Goal: Task Accomplishment & Management: Manage account settings

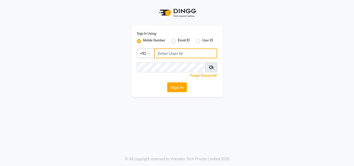
type input "8380014616"
click at [188, 86] on div "Sign In" at bounding box center [177, 88] width 80 height 10
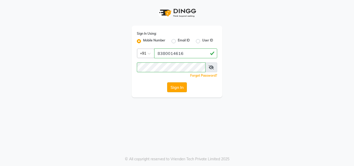
click at [182, 88] on button "Sign In" at bounding box center [177, 88] width 20 height 10
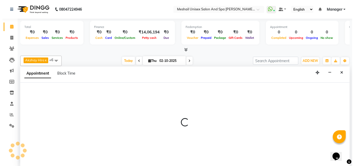
scroll to position [0, 0]
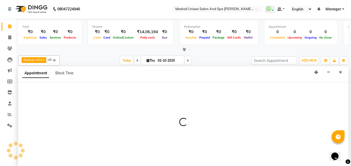
select select "86543"
select select "630"
select select "tentative"
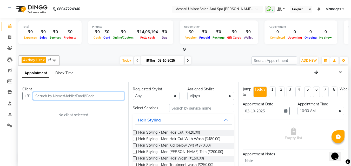
click at [103, 96] on input "text" at bounding box center [78, 96] width 91 height 8
click at [110, 95] on input "text" at bounding box center [78, 96] width 91 height 8
click at [41, 95] on input "text" at bounding box center [78, 96] width 91 height 8
click at [42, 96] on input "text" at bounding box center [78, 96] width 91 height 8
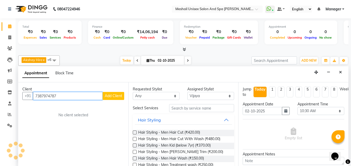
type input "7387974787"
click at [112, 97] on span "Add Client" at bounding box center [113, 96] width 17 height 5
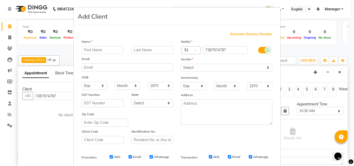
click at [91, 50] on input "text" at bounding box center [103, 50] width 42 height 8
type input "Bhakti"
click at [140, 50] on input "text" at bounding box center [153, 50] width 42 height 8
type input "[PERSON_NAME]"
click at [190, 66] on select "Select [DEMOGRAPHIC_DATA] [DEMOGRAPHIC_DATA] Other Prefer Not To Say" at bounding box center [227, 68] width 92 height 8
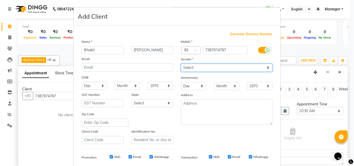
select select "[DEMOGRAPHIC_DATA]"
click at [181, 64] on select "Select [DEMOGRAPHIC_DATA] [DEMOGRAPHIC_DATA] Other Prefer Not To Say" at bounding box center [227, 68] width 92 height 8
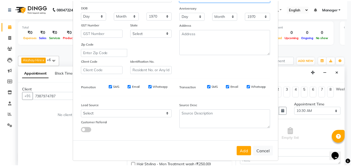
scroll to position [73, 0]
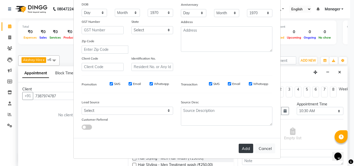
click at [246, 147] on button "Add" at bounding box center [246, 148] width 15 height 9
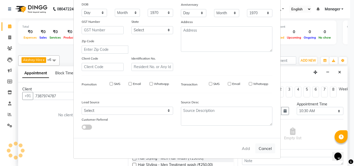
select select
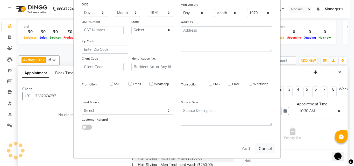
select select
checkbox input "false"
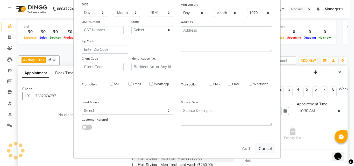
checkbox input "false"
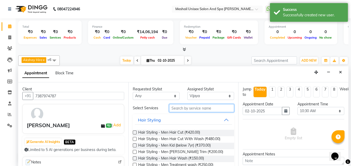
click at [188, 109] on input "text" at bounding box center [201, 108] width 65 height 8
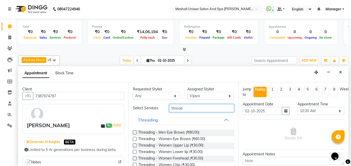
type input "thread"
click at [136, 139] on label at bounding box center [135, 139] width 4 height 4
click at [136, 139] on input "checkbox" at bounding box center [134, 139] width 3 height 3
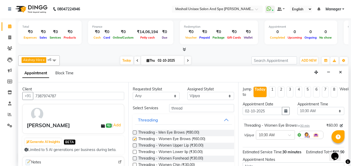
checkbox input "false"
click at [134, 145] on label at bounding box center [135, 146] width 4 height 4
click at [134, 145] on input "checkbox" at bounding box center [134, 146] width 3 height 3
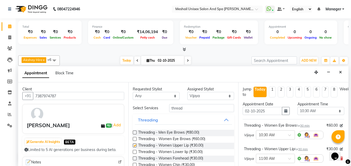
checkbox input "false"
click at [134, 158] on label at bounding box center [135, 159] width 4 height 4
click at [134, 158] on input "checkbox" at bounding box center [134, 159] width 3 height 3
checkbox input "false"
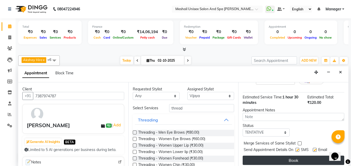
scroll to position [104, 0]
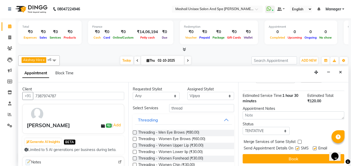
click at [298, 149] on label at bounding box center [297, 149] width 4 height 4
click at [298, 149] on input "checkbox" at bounding box center [296, 148] width 3 height 3
checkbox input "false"
click at [315, 147] on label at bounding box center [314, 149] width 4 height 4
click at [315, 147] on input "checkbox" at bounding box center [313, 148] width 3 height 3
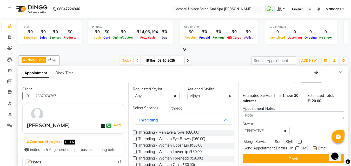
checkbox input "false"
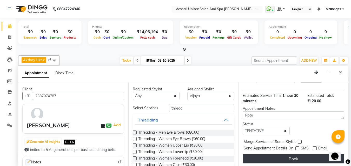
click at [312, 157] on button "Book" at bounding box center [292, 158] width 101 height 9
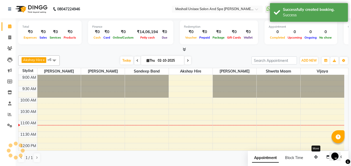
scroll to position [0, 0]
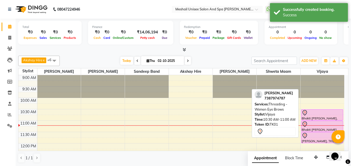
click at [314, 114] on div at bounding box center [321, 113] width 41 height 6
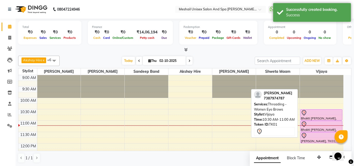
select select "7"
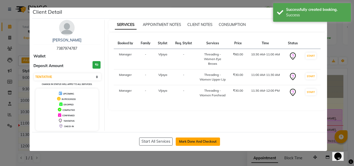
click at [196, 146] on button "Mark Done And Checkout" at bounding box center [198, 142] width 44 height 8
select select "service"
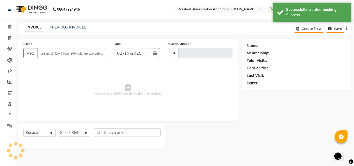
type input "2880"
select select "6713"
type input "7387974787"
select select "86543"
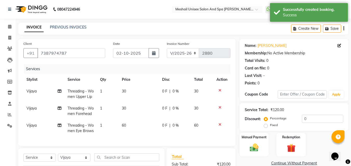
click at [124, 128] on td "60" at bounding box center [139, 128] width 40 height 17
select select "86543"
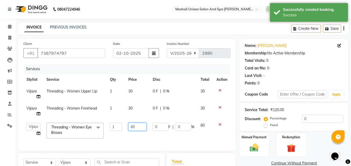
click at [133, 126] on input "60" at bounding box center [137, 127] width 18 height 8
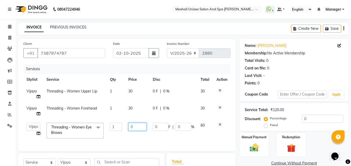
type input "70"
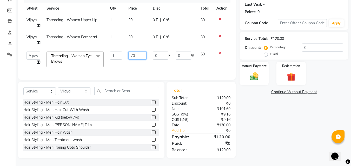
scroll to position [75, 0]
click at [220, 160] on main "INVOICE PREVIOUS INVOICES Create New Save Client [PHONE_NUMBER] Date [DATE] Inv…" at bounding box center [183, 58] width 335 height 215
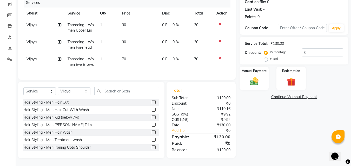
scroll to position [81, 0]
click at [125, 94] on input "text" at bounding box center [126, 91] width 65 height 8
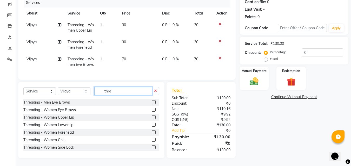
scroll to position [8, 0]
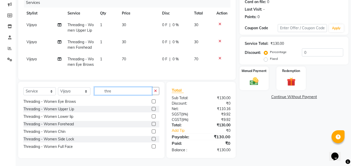
type input "thre"
click at [152, 131] on label at bounding box center [154, 132] width 4 height 4
click at [152, 131] on input "checkbox" at bounding box center [153, 131] width 3 height 3
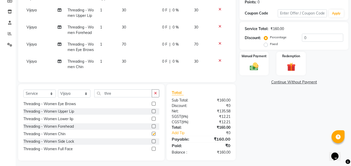
checkbox input "false"
click at [126, 9] on td "30" at bounding box center [139, 12] width 40 height 17
select select "86543"
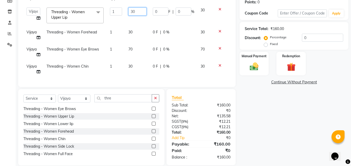
click at [137, 9] on input "30" at bounding box center [137, 12] width 18 height 8
type input "3"
type input "20"
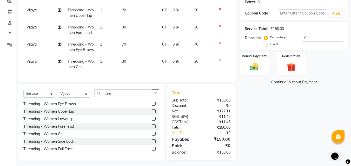
click at [213, 138] on div "Total Sub Total: ₹150.00 Discount: ₹0 Net: ₹127.11 SGST ( 9% ) ₹11.45 CGST ( 9%…" at bounding box center [201, 123] width 59 height 66
click at [261, 67] on img at bounding box center [254, 66] width 15 height 10
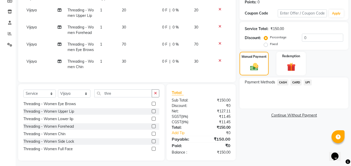
click at [305, 81] on span "UPI" at bounding box center [307, 83] width 8 height 6
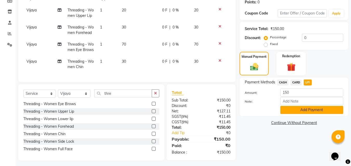
click at [301, 110] on button "Add Payment" at bounding box center [311, 110] width 63 height 8
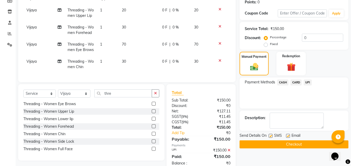
click at [269, 135] on label at bounding box center [270, 136] width 4 height 4
click at [269, 135] on input "checkbox" at bounding box center [269, 136] width 3 height 3
checkbox input "false"
click at [287, 135] on label at bounding box center [288, 136] width 4 height 4
click at [287, 135] on input "checkbox" at bounding box center [287, 136] width 3 height 3
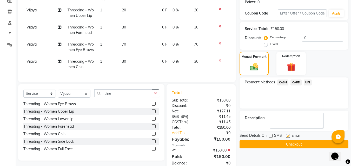
checkbox input "false"
click at [285, 144] on button "Checkout" at bounding box center [293, 145] width 109 height 8
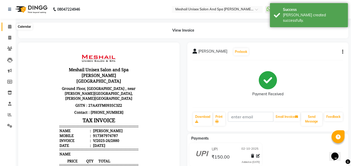
click at [8, 27] on icon at bounding box center [9, 27] width 3 height 4
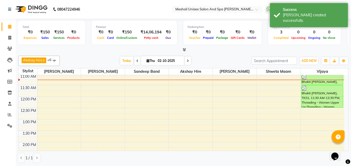
scroll to position [52, 0]
